Goal: Transaction & Acquisition: Subscribe to service/newsletter

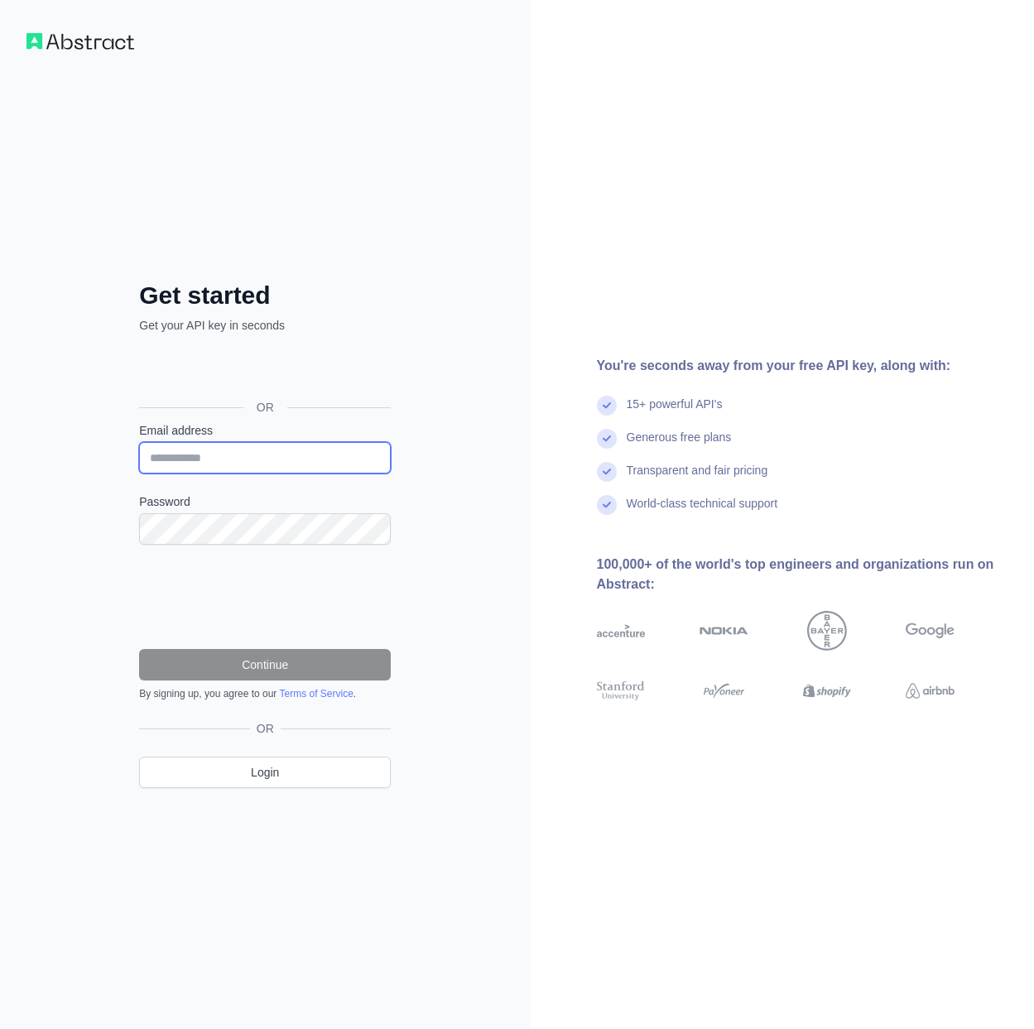
click at [255, 459] on input "Email address" at bounding box center [265, 457] width 252 height 31
paste input "**********"
type input "**********"
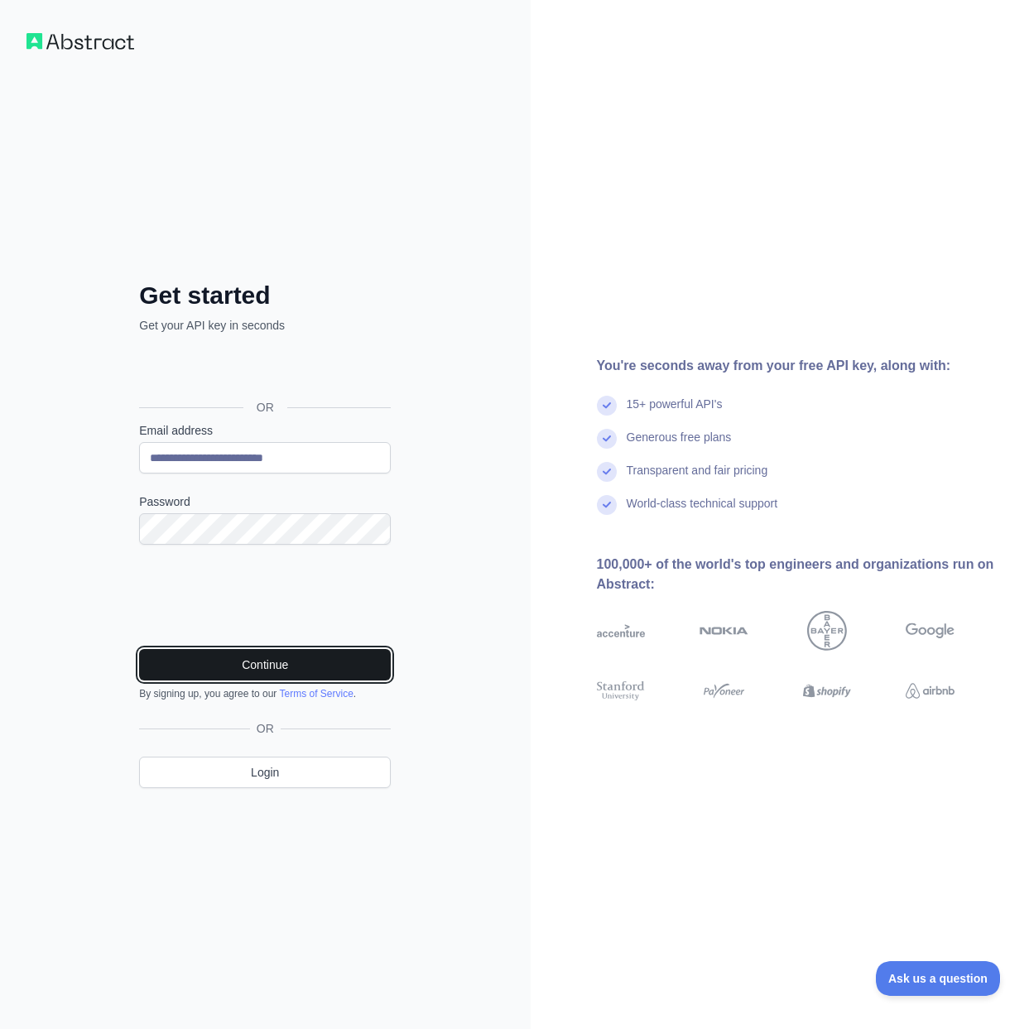
click at [354, 662] on button "Continue" at bounding box center [265, 664] width 252 height 31
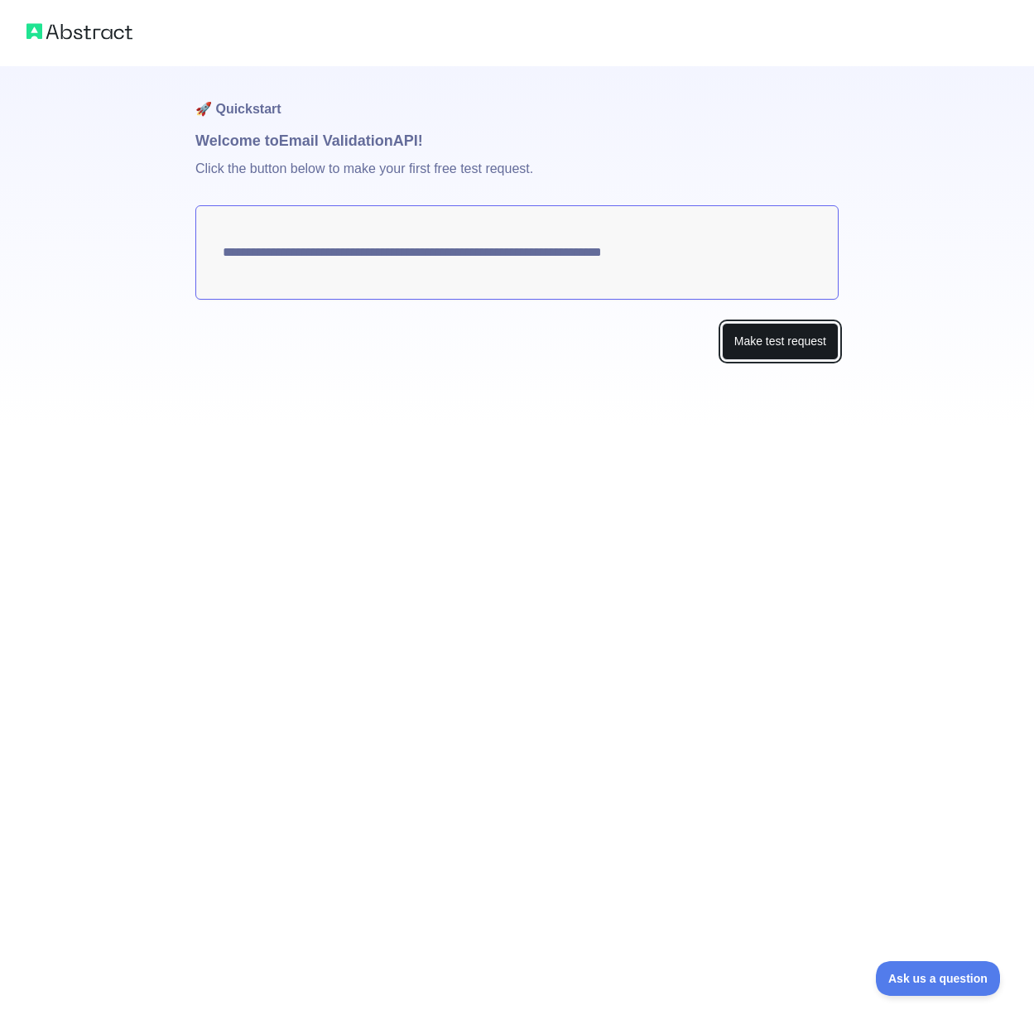
click at [754, 342] on button "Make test request" at bounding box center [780, 341] width 117 height 37
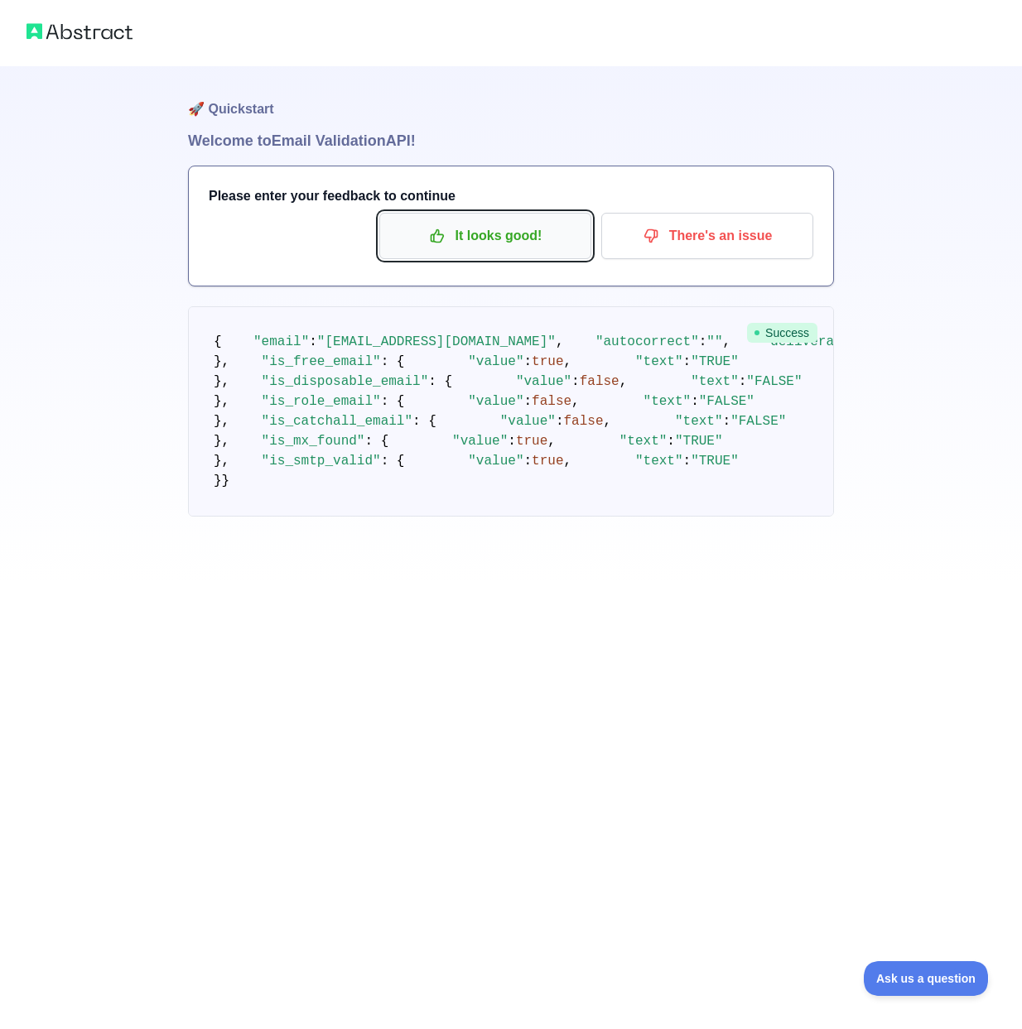
click at [518, 251] on button "It looks good!" at bounding box center [485, 236] width 212 height 46
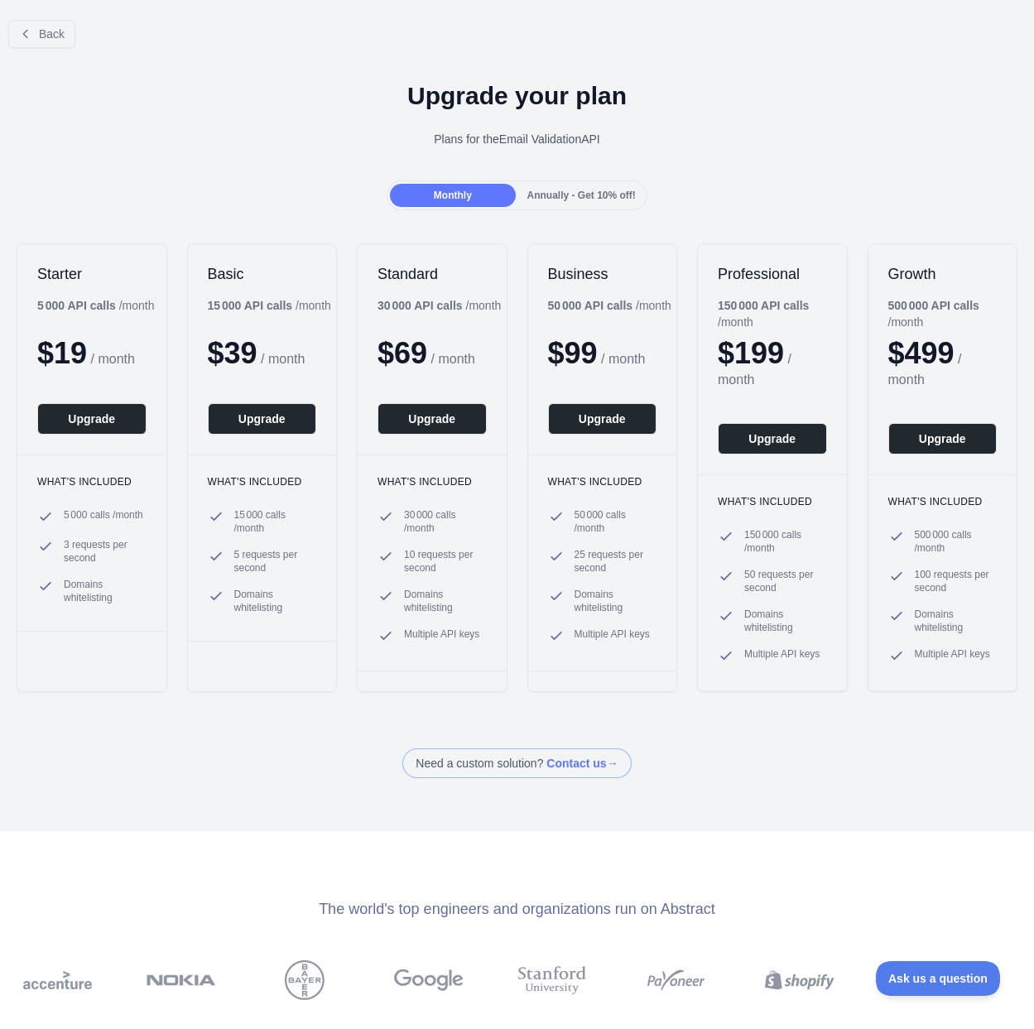
click at [79, 41] on div "Back" at bounding box center [517, 34] width 1034 height 55
click at [60, 42] on button "Back" at bounding box center [41, 34] width 67 height 28
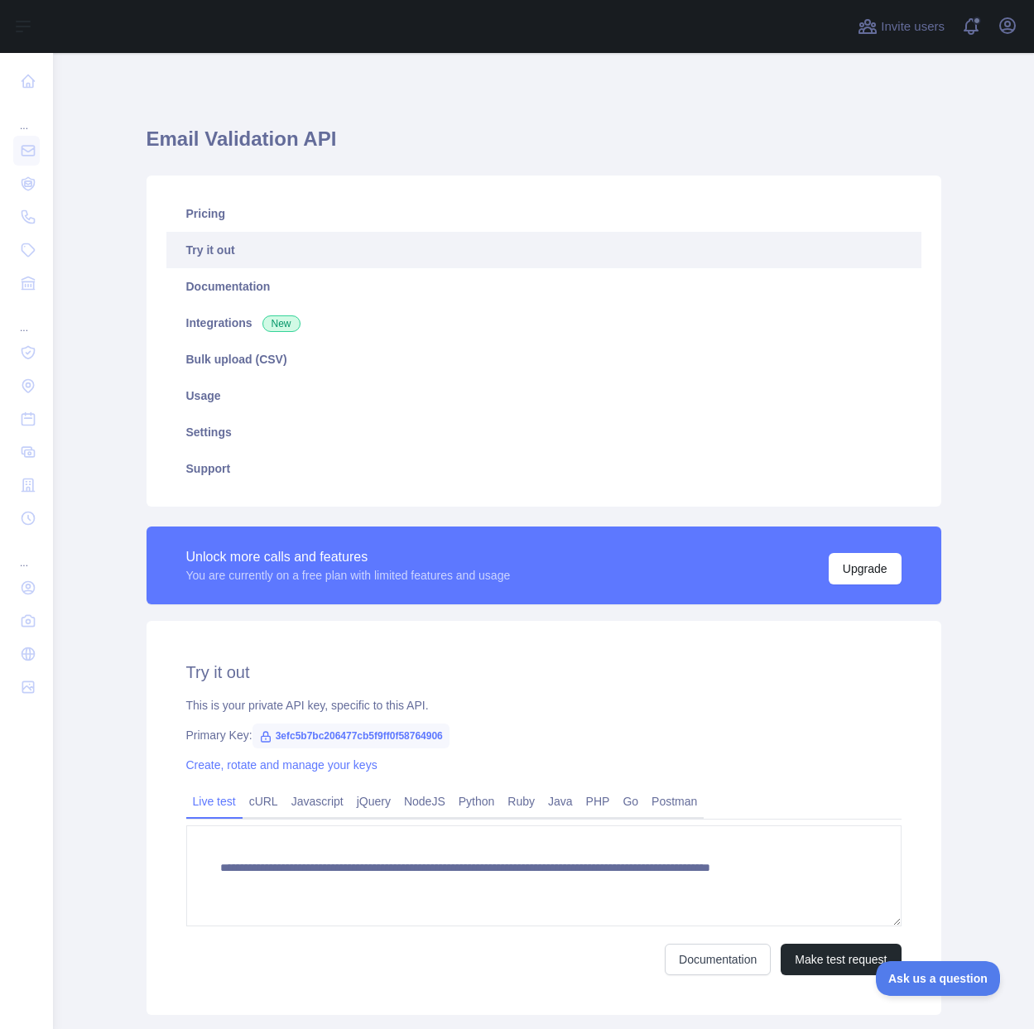
click at [401, 739] on span "3efc5b7bc206477cb5f9ff0f58764906" at bounding box center [351, 736] width 197 height 25
click at [401, 738] on span "3efc5b7bc206477cb5f9ff0f58764906" at bounding box center [351, 736] width 197 height 25
copy span "3efc5b7bc206477cb5f9ff0f58764906"
